Goal: Task Accomplishment & Management: Complete application form

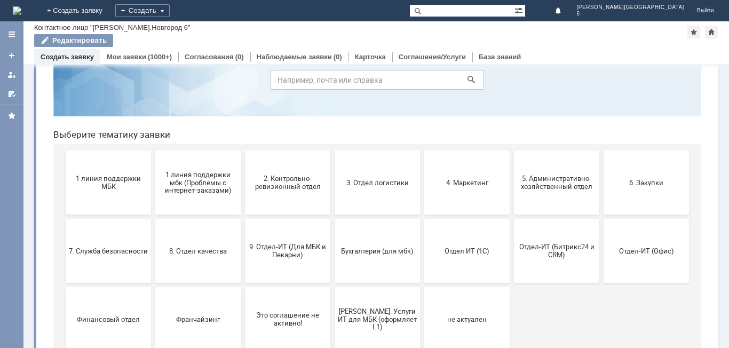
scroll to position [82, 0]
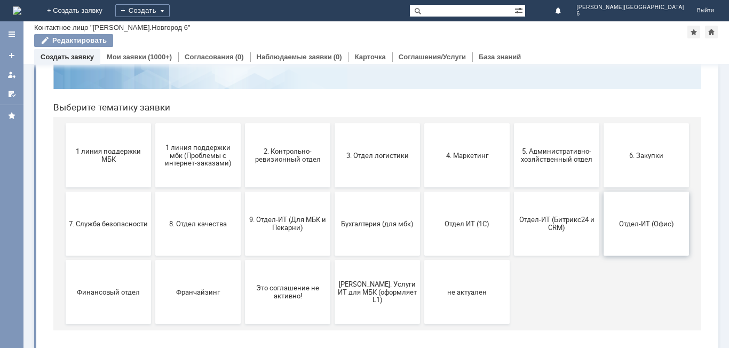
click at [626, 236] on button "Отдел-ИТ (Офис)" at bounding box center [645, 224] width 85 height 64
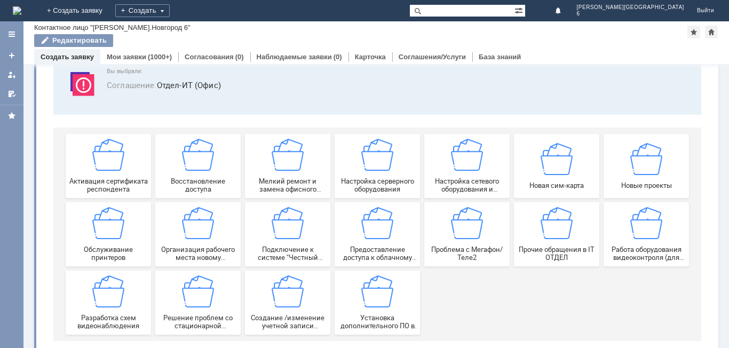
scroll to position [89, 0]
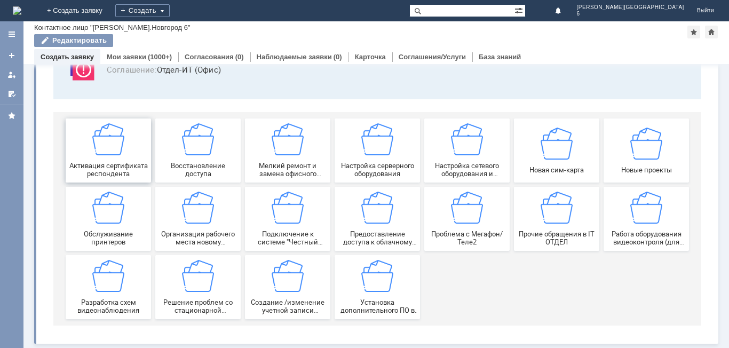
click at [117, 176] on span "Активация сертификата респондента" at bounding box center [108, 170] width 79 height 16
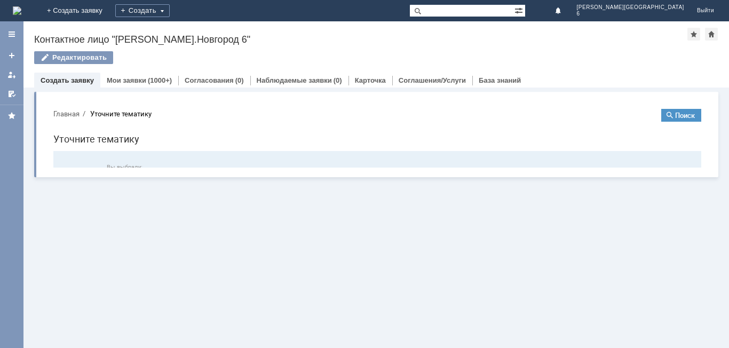
scroll to position [0, 0]
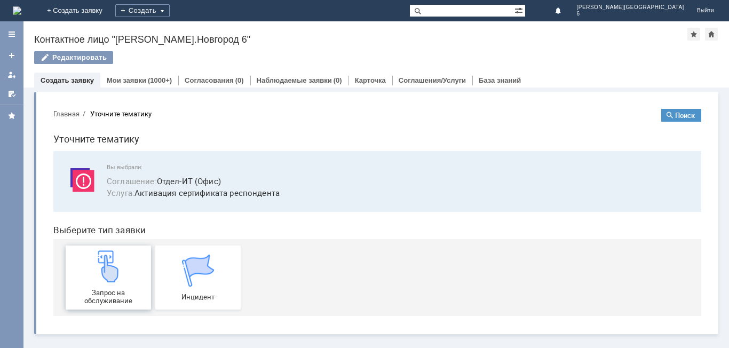
click at [131, 262] on div "Запрос на обслуживание" at bounding box center [108, 277] width 79 height 54
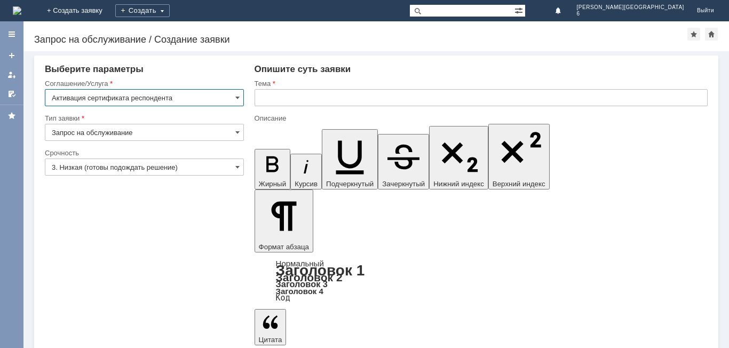
click at [204, 95] on input "Активация сертификата респондента" at bounding box center [144, 97] width 199 height 17
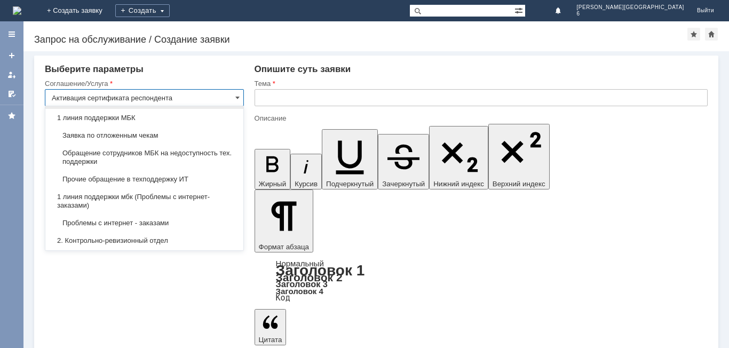
scroll to position [6, 0]
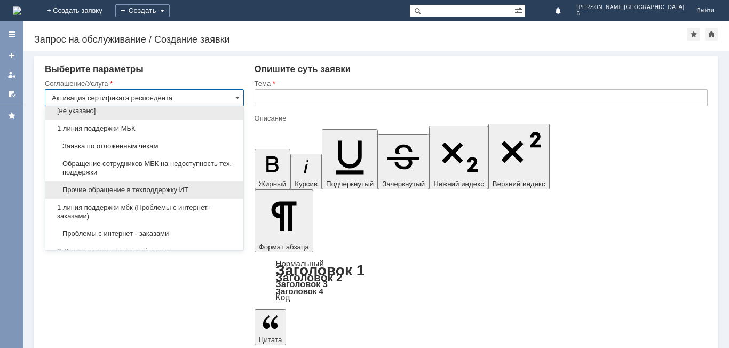
click at [207, 185] on div "Прочие обращение в техподдержку ИТ" at bounding box center [144, 189] width 198 height 17
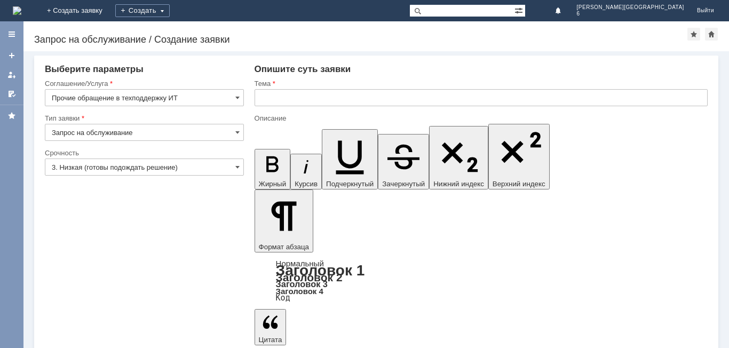
type input "Прочие обращение в техподдержку ИТ"
click at [178, 130] on input "Запрос на обслуживание" at bounding box center [144, 132] width 199 height 17
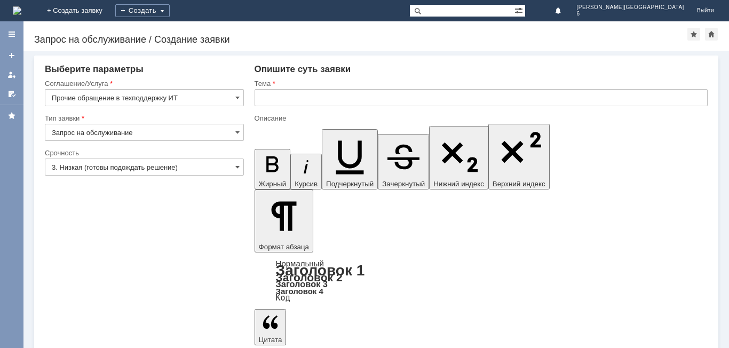
click at [187, 163] on input "3. Низкая (готовы подождать решение)" at bounding box center [144, 166] width 199 height 17
type input "Запрос на обслуживание"
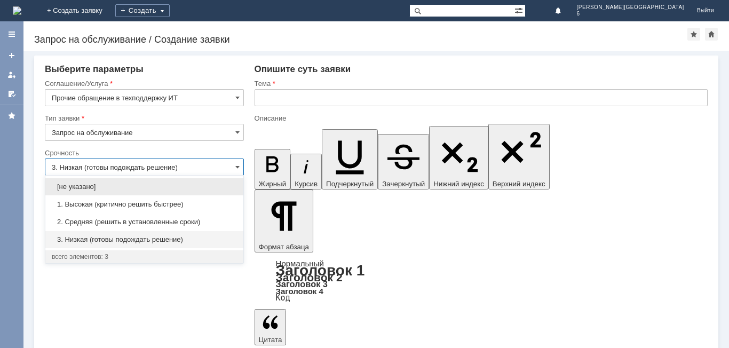
drag, startPoint x: 195, startPoint y: 219, endPoint x: 213, endPoint y: 205, distance: 22.5
click at [195, 219] on span "2. Средняя (решить в установленные сроки)" at bounding box center [144, 222] width 185 height 9
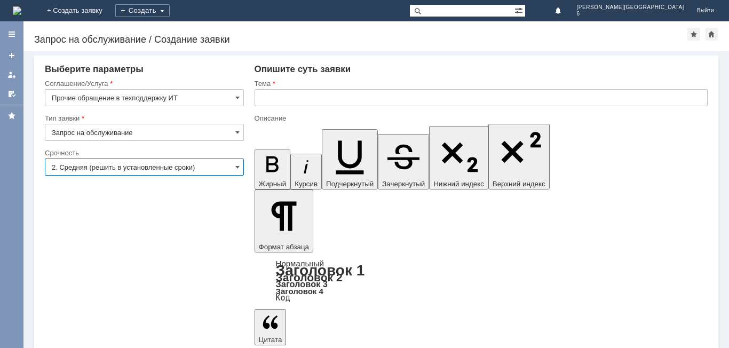
type input "2. Средняя (решить в установленные сроки)"
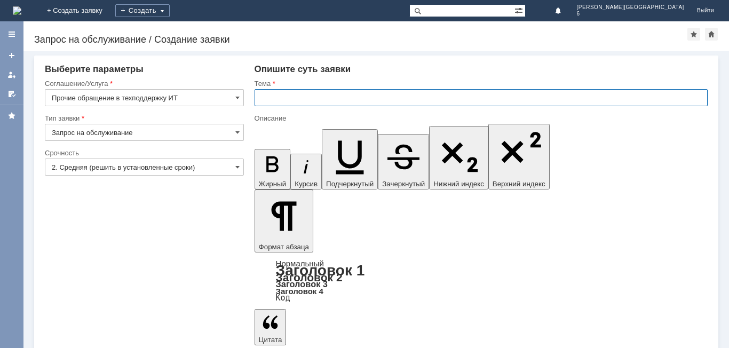
click at [348, 90] on input "text" at bounding box center [481, 97] width 453 height 17
type input "Не"
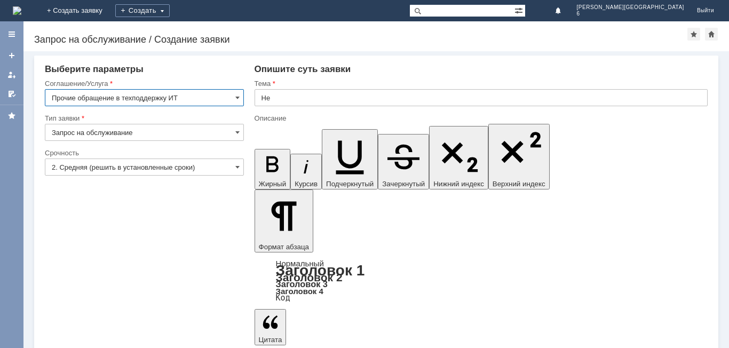
click at [204, 99] on input "Прочие обращение в техподдержку ИТ" at bounding box center [144, 97] width 199 height 17
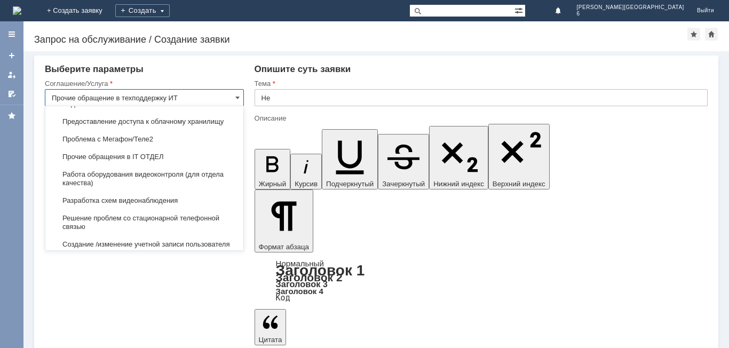
scroll to position [2128, 0]
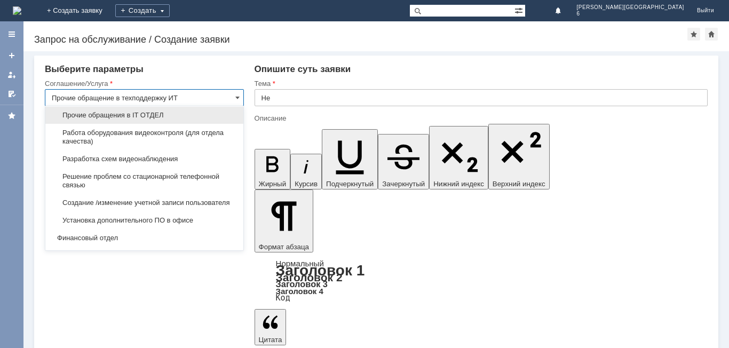
click at [161, 120] on span "Прочие обращения в IT ОТДЕЛ" at bounding box center [144, 115] width 185 height 9
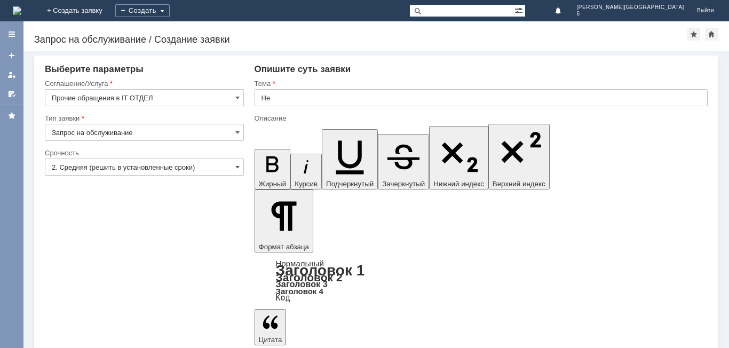
type input "Прочие обращения в IT ОТДЕЛ"
click at [203, 163] on input "2. Средняя (решить в установленные сроки)" at bounding box center [144, 166] width 199 height 17
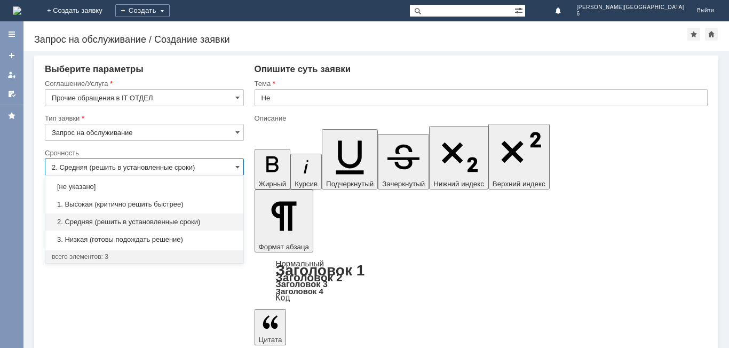
drag, startPoint x: 307, startPoint y: 311, endPoint x: 322, endPoint y: 243, distance: 69.0
click at [307, 309] on div "Внимание! Выберите параметры Соглашение/Услуга Прочие обращения в IT ОТДЕЛ Тип …" at bounding box center [375, 199] width 705 height 297
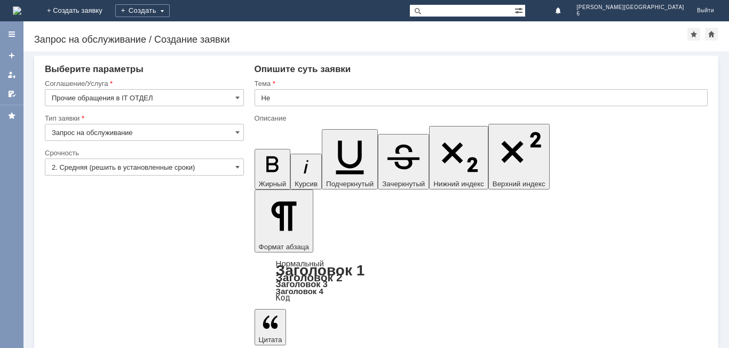
type input "2. Средняя (решить в установленные сроки)"
click at [328, 94] on input "Не" at bounding box center [481, 97] width 453 height 17
click at [296, 102] on input "Не" at bounding box center [481, 97] width 453 height 17
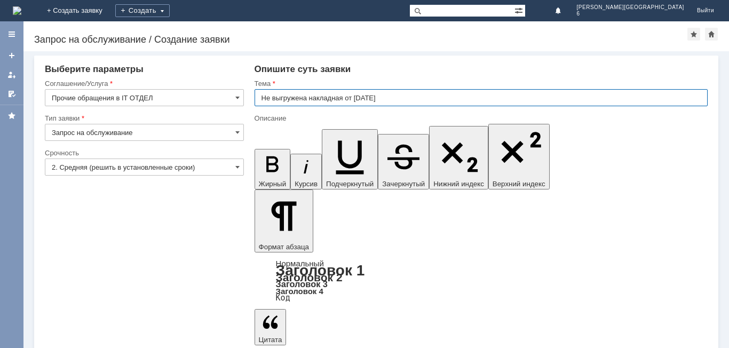
type input "Не выгружена накладная от [DATE]"
